Goal: Task Accomplishment & Management: Complete application form

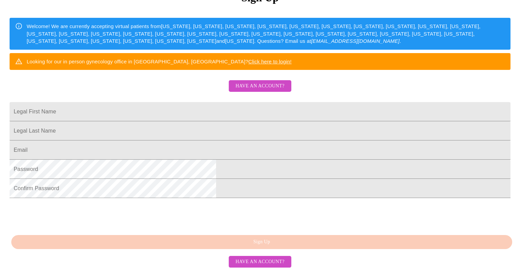
scroll to position [152, 0]
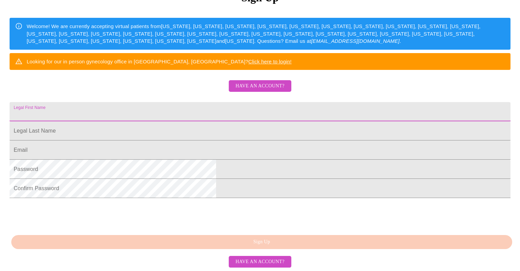
click at [256, 102] on input "Legal First Name" at bounding box center [260, 111] width 501 height 19
click at [256, 102] on input "n" at bounding box center [260, 111] width 501 height 19
type input "aTascha"
type input "Jones"
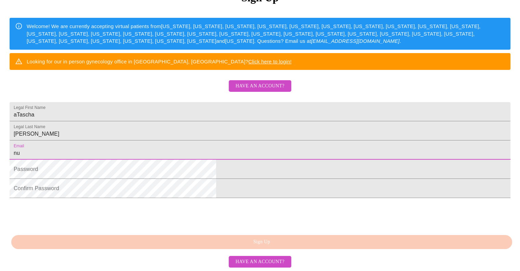
type input "nusource@gmail.com"
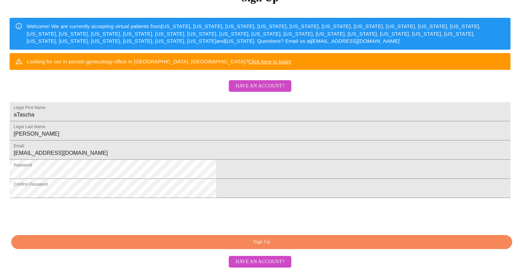
click at [220, 245] on span "Sign Up" at bounding box center [262, 241] width 486 height 9
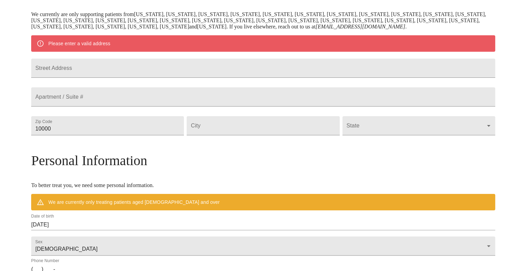
scroll to position [126, 0]
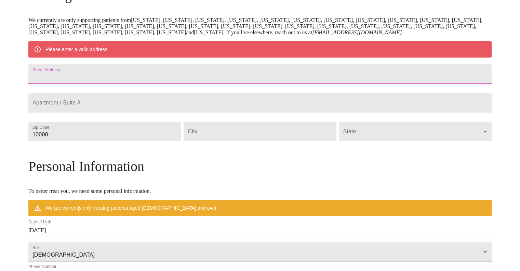
click at [291, 77] on input "Street Address" at bounding box center [260, 73] width 464 height 19
type input "[STREET_ADDRESS][PERSON_NAME]"
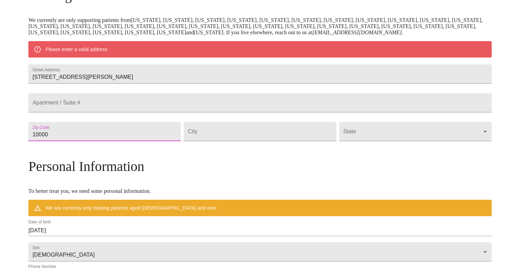
click at [181, 141] on input "10000" at bounding box center [104, 131] width 153 height 19
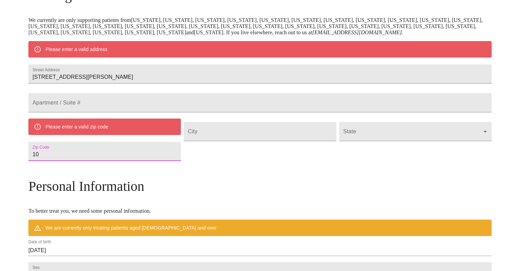
type input "1"
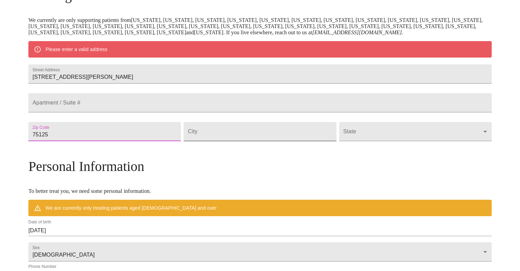
type input "75125"
click at [229, 141] on input "Street Address" at bounding box center [260, 131] width 153 height 19
type input "[PERSON_NAME]"
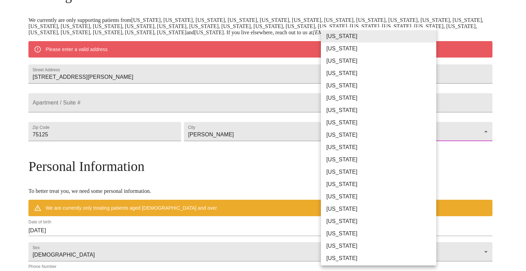
click at [344, 146] on body "MyMenopauseRx Welcome to MyMenopauseRx Since it's your first time here, you'll …" at bounding box center [263, 143] width 520 height 533
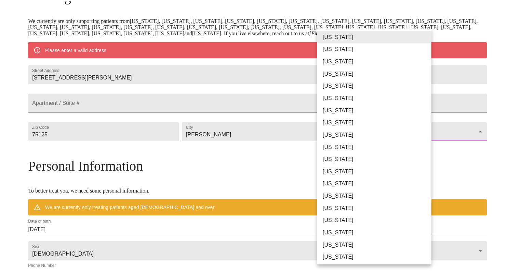
scroll to position [383, 0]
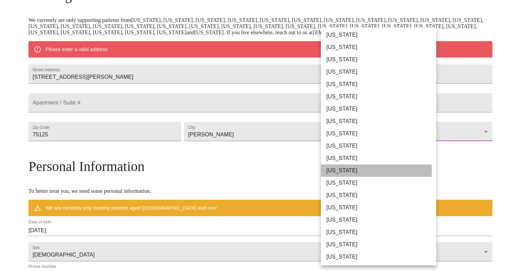
click at [354, 169] on li "[US_STATE]" at bounding box center [381, 170] width 120 height 12
type input "[US_STATE]"
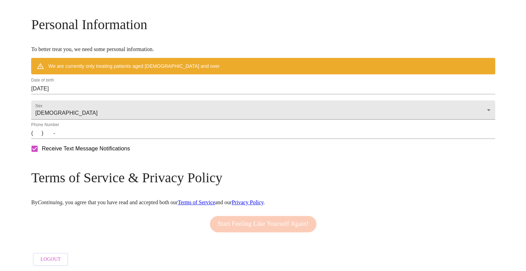
scroll to position [267, 0]
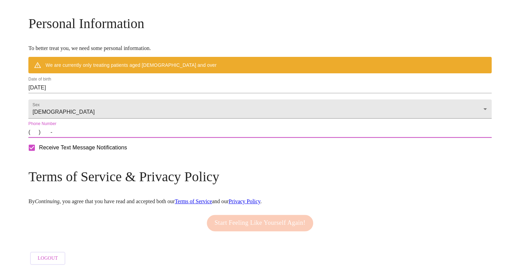
click at [91, 132] on input "(   )    -" at bounding box center [260, 132] width 464 height 11
type input "[PHONE_NUMBER]"
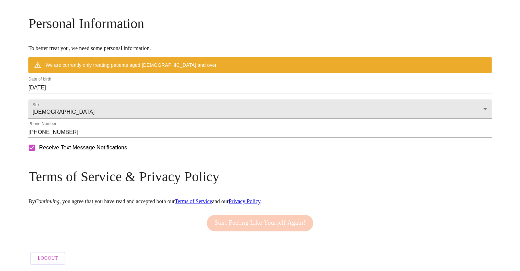
click at [127, 149] on span "Receive Text Message Notifications" at bounding box center [83, 147] width 88 height 8
click at [39, 149] on input "Receive Text Message Notifications" at bounding box center [32, 147] width 14 height 14
click at [127, 149] on span "Receive Text Message Notifications" at bounding box center [83, 147] width 88 height 8
click at [39, 149] on input "Receive Text Message Notifications" at bounding box center [32, 147] width 14 height 14
checkbox input "true"
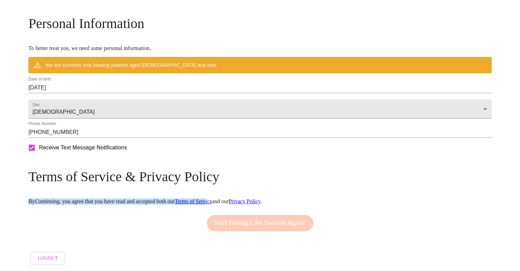
drag, startPoint x: 332, startPoint y: 173, endPoint x: 282, endPoint y: 197, distance: 55.4
click at [282, 197] on div "Mailing Address We currently are only supporting patients from Alabama, Arizona…" at bounding box center [260, 66] width 464 height 403
click at [212, 198] on link "Terms of Service" at bounding box center [193, 201] width 37 height 6
click at [412, 156] on div "Receive Text Message Notifications" at bounding box center [260, 147] width 466 height 17
click at [261, 198] on link "Privacy Policy" at bounding box center [245, 201] width 32 height 6
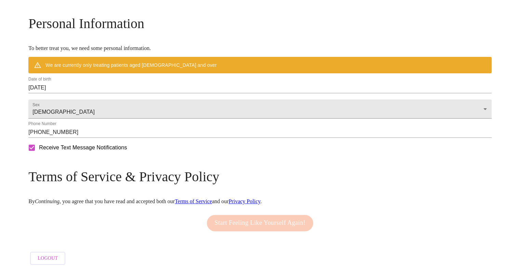
click at [263, 146] on form "Receive Text Message Notifications" at bounding box center [260, 147] width 464 height 14
click at [160, 250] on div "Logout" at bounding box center [260, 258] width 464 height 20
click at [230, 223] on div "Start Feeling Like Yourself Again!" at bounding box center [260, 222] width 110 height 23
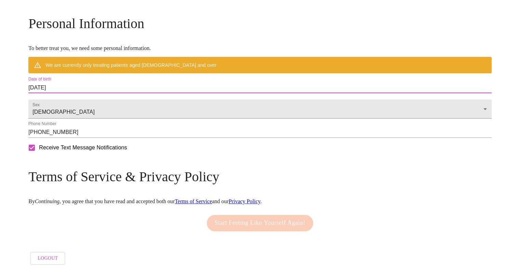
click at [325, 82] on input "08/31/2025" at bounding box center [260, 87] width 464 height 11
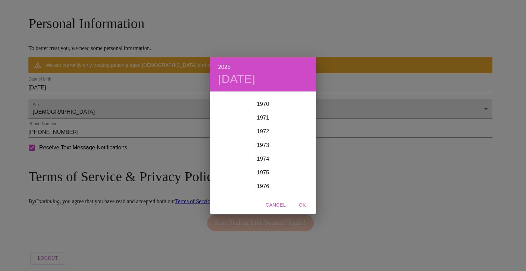
scroll to position [965, 0]
click at [270, 135] on div "1972" at bounding box center [263, 133] width 106 height 14
click at [233, 182] on div "Oct" at bounding box center [227, 182] width 35 height 26
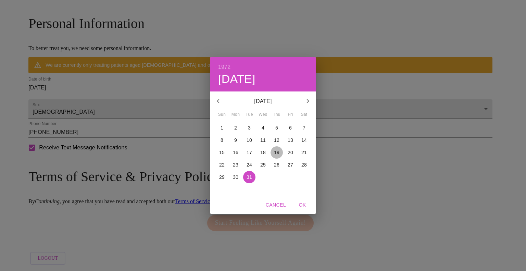
click at [274, 151] on p "19" at bounding box center [276, 152] width 5 height 7
click at [303, 207] on span "OK" at bounding box center [302, 205] width 16 height 9
type input "[DATE]"
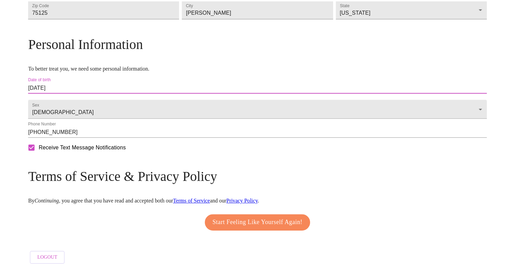
scroll to position [247, 0]
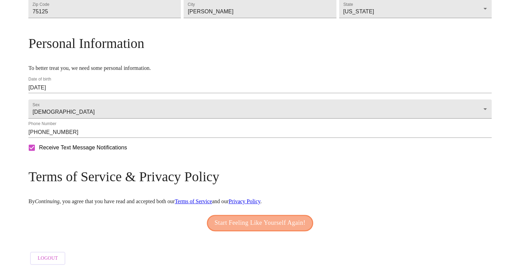
click at [293, 217] on span "Start Feeling Like Yourself Again!" at bounding box center [260, 222] width 91 height 11
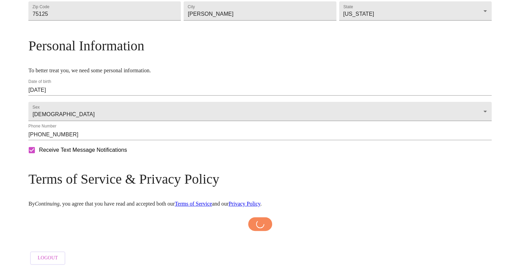
scroll to position [245, 0]
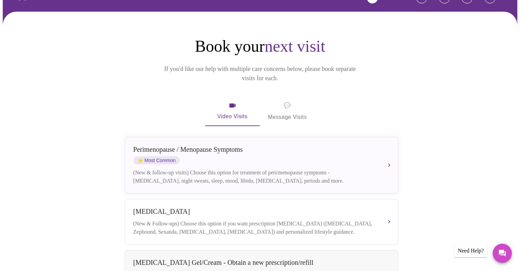
scroll to position [44, 0]
click at [287, 101] on span "💬" at bounding box center [287, 106] width 7 height 10
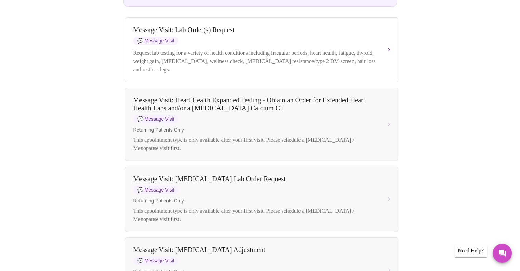
scroll to position [0, 0]
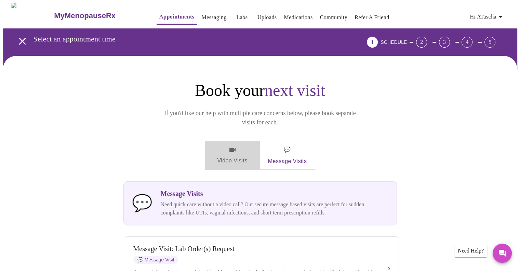
click at [240, 145] on span "Video Visits" at bounding box center [233, 155] width 38 height 20
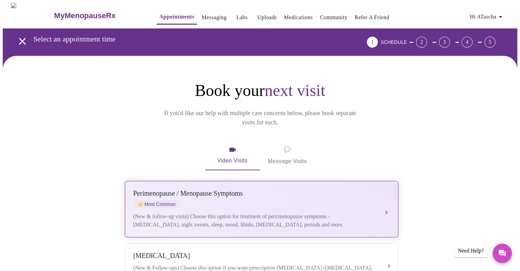
click at [378, 197] on div "Perimenopause / Menopause Symptoms ⭐ Most Common (New & follow-up visits) Choos…" at bounding box center [261, 208] width 257 height 39
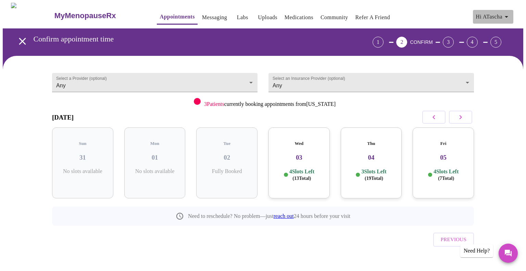
click at [509, 13] on icon "button" at bounding box center [506, 17] width 8 height 8
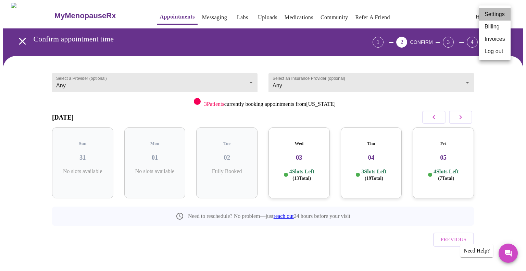
click at [500, 15] on li "Settings" at bounding box center [494, 14] width 31 height 12
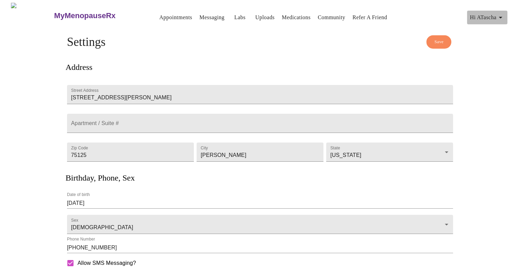
click at [491, 15] on span "Hi aTascha" at bounding box center [487, 18] width 35 height 10
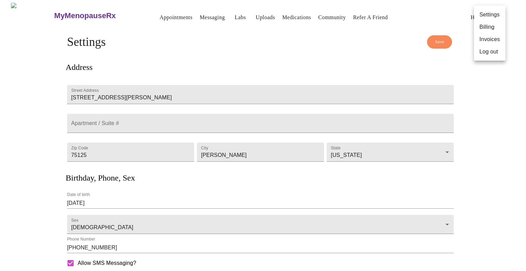
click at [378, 66] on div at bounding box center [263, 135] width 526 height 271
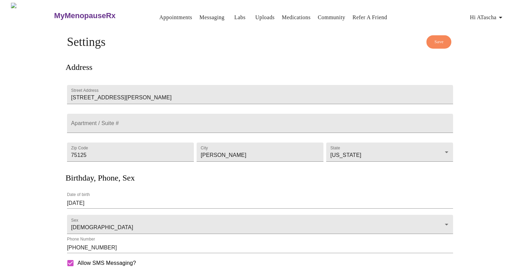
click at [518, 232] on div "MyMenopauseRx Appointments Messaging Labs Uploads Medications Community Refer a…" at bounding box center [260, 184] width 515 height 362
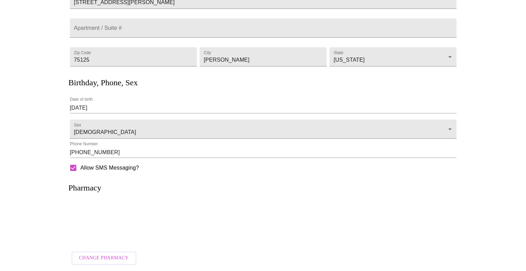
scroll to position [102, 0]
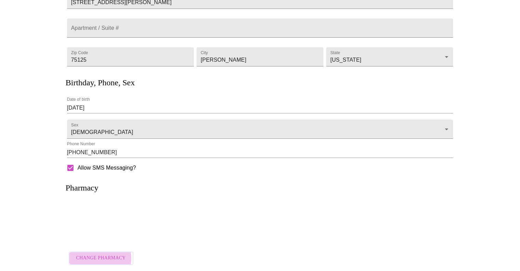
click at [92, 254] on span "Change Pharmacy" at bounding box center [101, 258] width 50 height 9
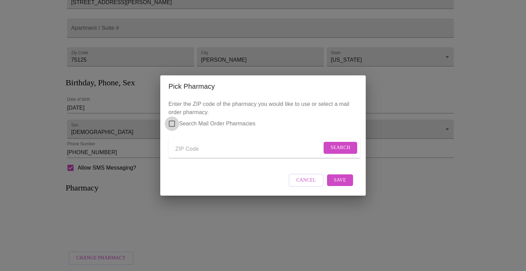
click at [170, 120] on input "Search Mail Order Pharmacies" at bounding box center [172, 123] width 14 height 14
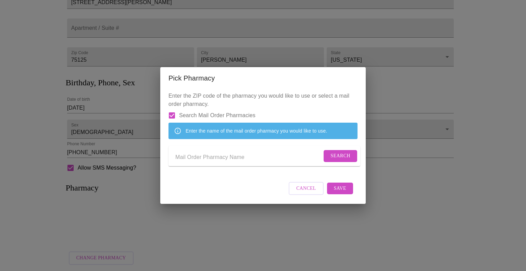
click at [183, 157] on input "Send a message to your care team" at bounding box center [248, 157] width 146 height 11
click at [172, 108] on input "Search Mail Order Pharmacies" at bounding box center [172, 115] width 14 height 14
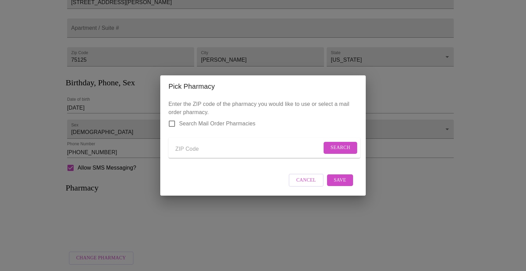
click at [185, 151] on input "Send a message to your care team" at bounding box center [248, 148] width 146 height 11
click at [174, 118] on input "Search Mail Order Pharmacies" at bounding box center [172, 123] width 14 height 14
checkbox input "true"
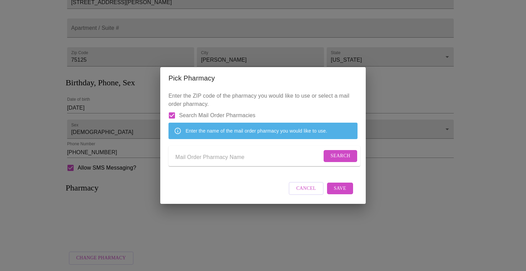
click at [193, 163] on input "Send a message to your care team" at bounding box center [248, 157] width 146 height 11
click at [339, 154] on span "Search" at bounding box center [340, 156] width 20 height 9
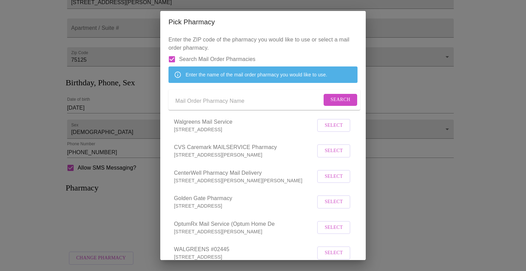
click at [212, 106] on input "Send a message to your care team" at bounding box center [248, 100] width 146 height 11
type input "express"
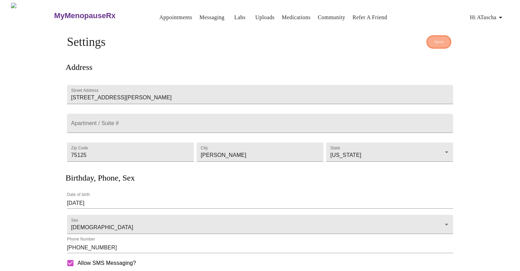
click at [439, 39] on span "Save" at bounding box center [439, 42] width 9 height 8
click at [170, 13] on link "Appointments" at bounding box center [175, 18] width 33 height 10
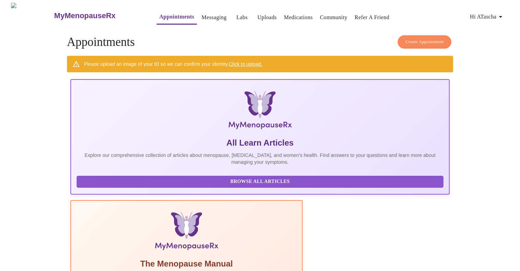
click at [247, 62] on link "Click to upload." at bounding box center [246, 63] width 34 height 5
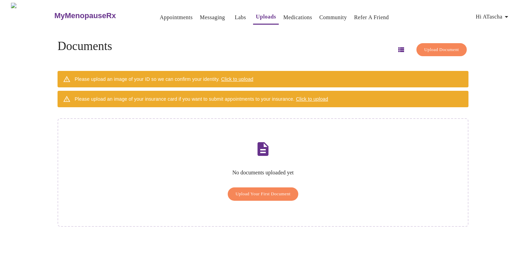
click at [253, 76] on span "Click to upload" at bounding box center [237, 78] width 32 height 5
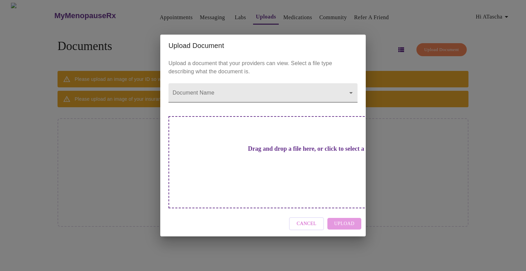
click at [294, 104] on body "MyMenopauseRx Appointments Messaging Labs Uploads Medications Community Refer a…" at bounding box center [263, 138] width 520 height 271
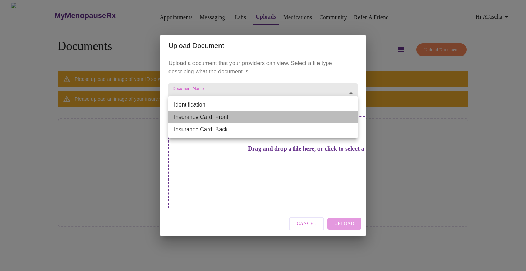
click at [293, 116] on li "Insurance Card: Front" at bounding box center [262, 117] width 189 height 12
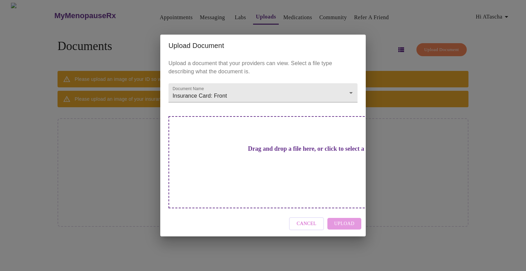
click at [311, 185] on div "Drag and drop a file here, or click to select a file" at bounding box center [310, 162] width 285 height 92
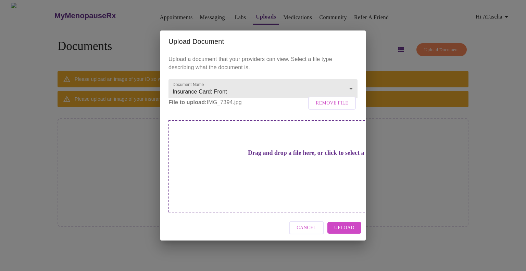
click at [341, 223] on span "Upload" at bounding box center [344, 227] width 20 height 9
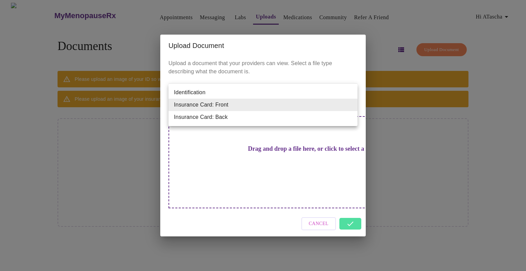
click at [283, 104] on body "MyMenopauseRx Appointments Messaging Labs Uploads Medications Community Refer a…" at bounding box center [263, 138] width 520 height 271
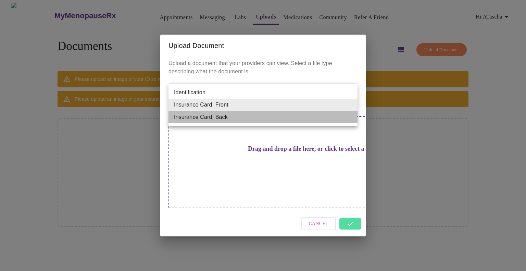
click at [282, 116] on li "Insurance Card: Back" at bounding box center [262, 117] width 189 height 12
type input "Insurance Card: Back"
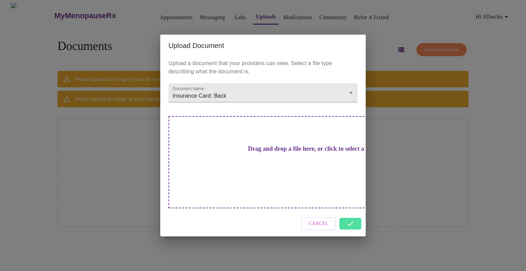
click at [303, 152] on h3 "Drag and drop a file here, or click to select a file" at bounding box center [310, 148] width 189 height 7
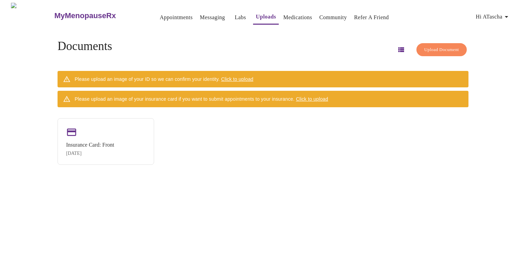
click at [328, 93] on div "Please upload an image of your insurance card if you want to submit appointment…" at bounding box center [201, 99] width 253 height 12
click at [327, 97] on span "Click to upload" at bounding box center [312, 98] width 32 height 5
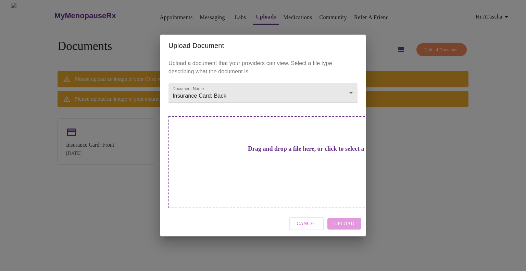
click at [400, 126] on div "Upload Document Upload a document that your providers can view. Select a file t…" at bounding box center [263, 135] width 526 height 271
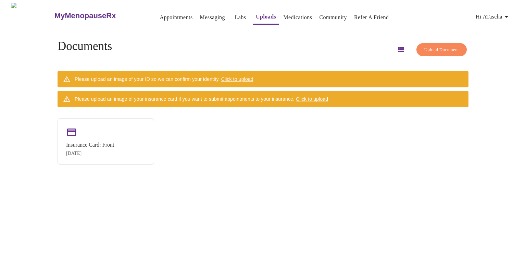
click at [319, 102] on div "Please upload an image of your insurance card if you want to submit appointment…" at bounding box center [201, 99] width 253 height 12
click at [320, 98] on span "Click to upload" at bounding box center [312, 98] width 32 height 5
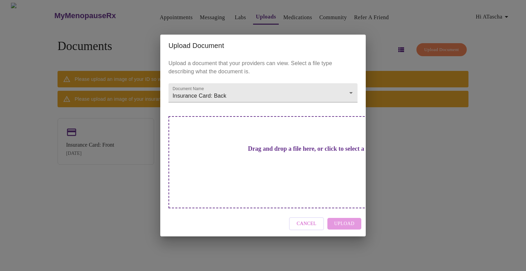
click at [294, 152] on h3 "Drag and drop a file here, or click to select a file" at bounding box center [310, 148] width 189 height 7
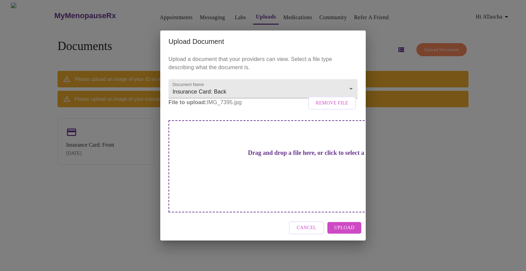
click at [192, 107] on div "Upload a document that your providers can view. Select a file type describing w…" at bounding box center [262, 133] width 205 height 163
click at [344, 223] on span "Upload" at bounding box center [344, 227] width 20 height 9
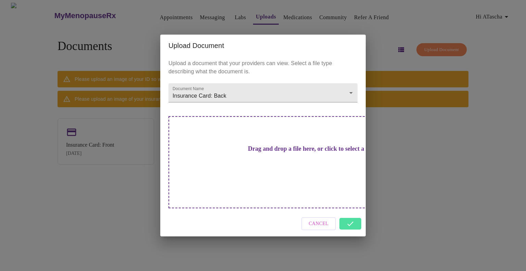
click at [351, 29] on div "Upload Document Upload a document that your providers can view. Select a file t…" at bounding box center [263, 135] width 526 height 271
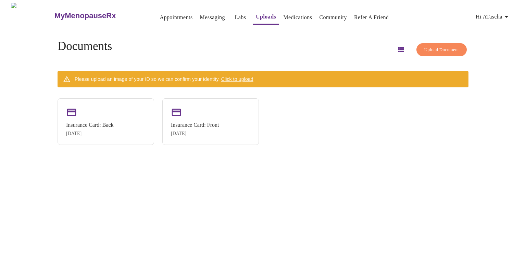
click at [251, 76] on span "Click to upload" at bounding box center [237, 78] width 32 height 5
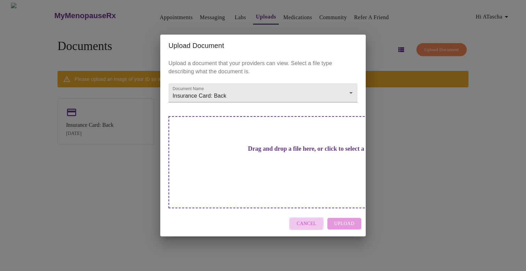
click at [298, 217] on button "Cancel" at bounding box center [306, 223] width 35 height 13
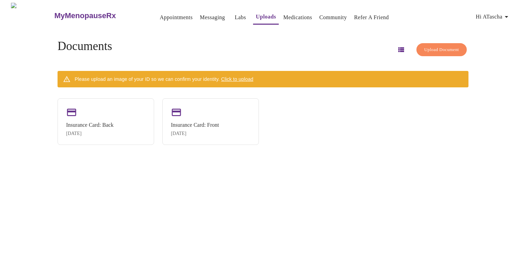
click at [245, 73] on div "Please upload an image of your ID so we can confirm your identity. Click to upl…" at bounding box center [164, 79] width 179 height 12
click at [245, 77] on span "Click to upload" at bounding box center [237, 78] width 32 height 5
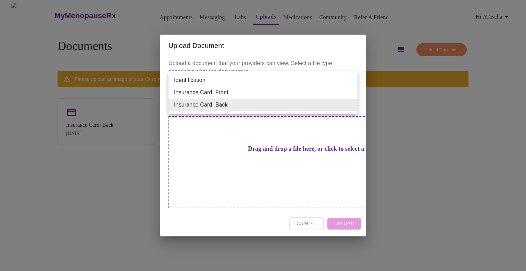
click at [349, 103] on body "MyMenopauseRx Appointments Messaging Labs Uploads Medications Community Refer a…" at bounding box center [263, 138] width 520 height 271
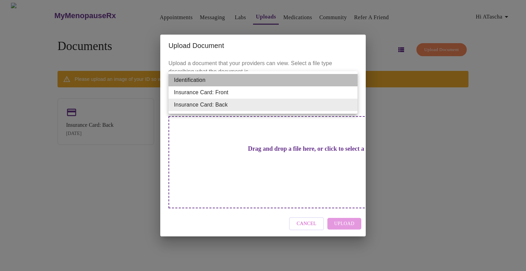
click at [333, 79] on li "Identification" at bounding box center [262, 80] width 189 height 12
type input "Identification"
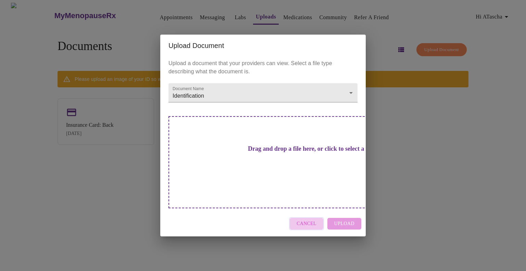
click at [314, 219] on span "Cancel" at bounding box center [306, 223] width 20 height 9
